Goal: Check status: Check status

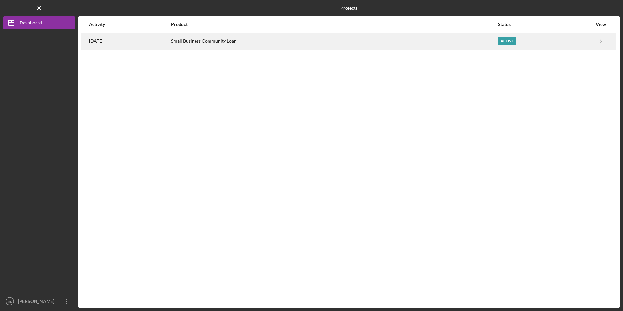
click at [135, 39] on div "[DATE]" at bounding box center [129, 41] width 81 height 16
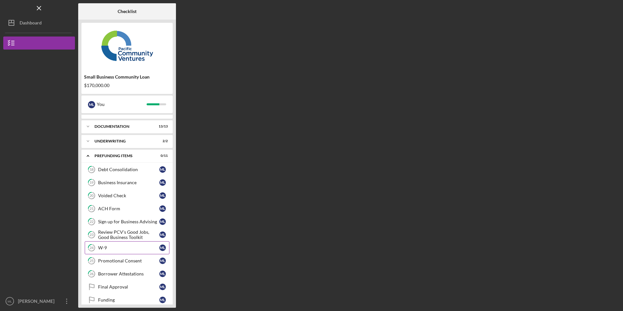
scroll to position [18, 0]
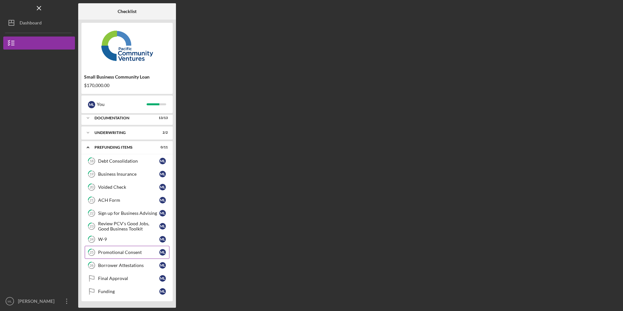
click at [124, 257] on link "25 Promotional Consent M L" at bounding box center [127, 252] width 85 height 13
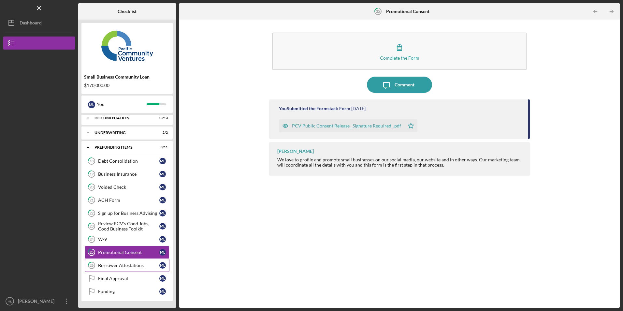
click at [126, 268] on link "26 Borrower Attestations M L" at bounding box center [127, 265] width 85 height 13
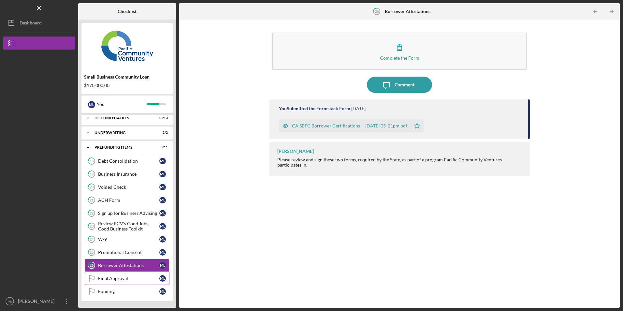
click at [120, 276] on div "Final Approval" at bounding box center [128, 277] width 61 height 5
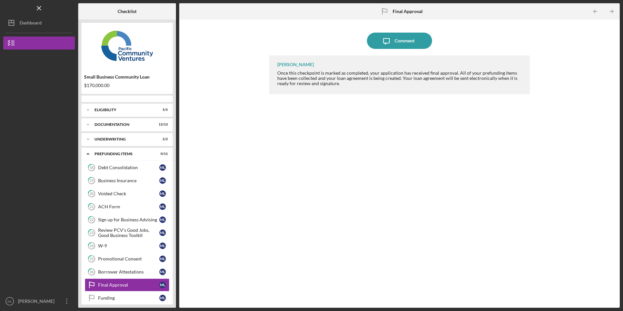
scroll to position [7, 0]
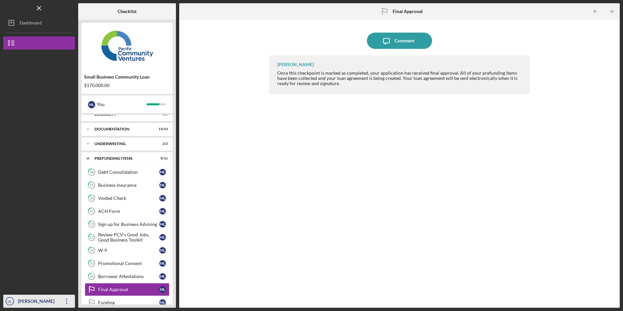
click at [64, 297] on icon "Icon/Overflow" at bounding box center [67, 301] width 16 height 16
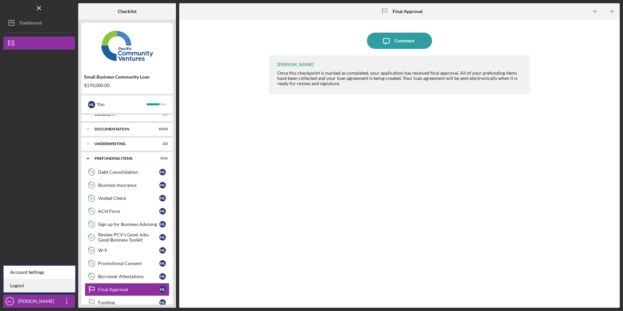
click at [59, 288] on link "Logout" at bounding box center [40, 285] width 72 height 13
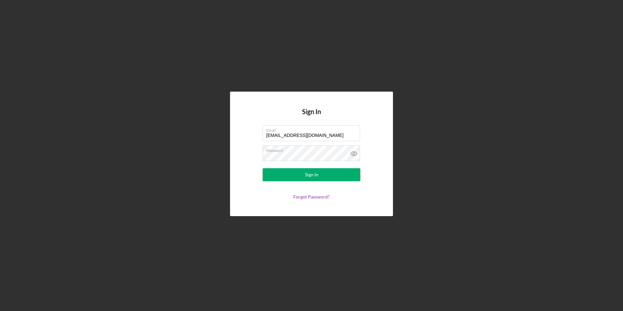
drag, startPoint x: 323, startPoint y: 135, endPoint x: 200, endPoint y: 121, distance: 123.6
click at [200, 121] on div "Sign In Email [EMAIL_ADDRESS][DOMAIN_NAME] Password Sign In Forgot Password?" at bounding box center [311, 153] width 616 height 307
type input "[EMAIL_ADDRESS][DOMAIN_NAME]"
click at [276, 172] on button "Sign In" at bounding box center [311, 174] width 98 height 13
